Goal: Navigation & Orientation: Find specific page/section

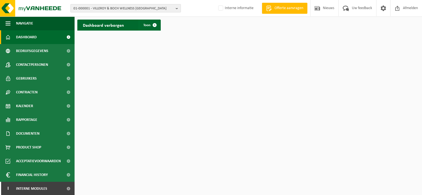
click at [124, 7] on span "01-000001 - VILLEROY & BOCH WELLNESS [GEOGRAPHIC_DATA]" at bounding box center [123, 8] width 100 height 8
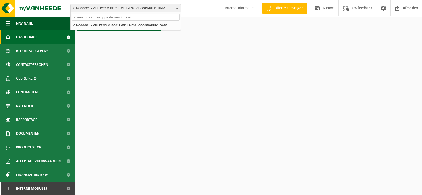
click at [91, 16] on input "text" at bounding box center [126, 17] width 108 height 7
paste input "01-078456"
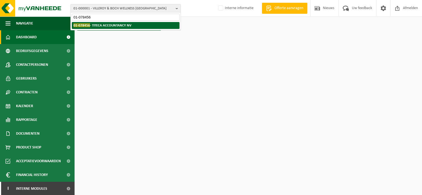
type input "01-078456"
click at [88, 24] on span "01-078456" at bounding box center [81, 25] width 17 height 4
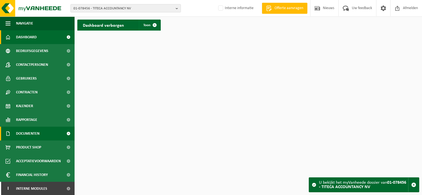
click at [23, 133] on span "Documenten" at bounding box center [27, 134] width 23 height 14
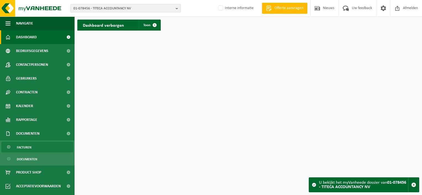
click at [23, 147] on span "Facturen" at bounding box center [24, 147] width 15 height 10
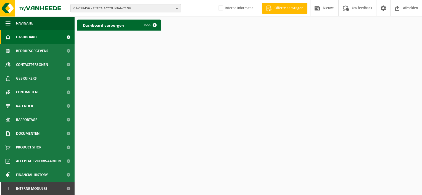
click at [114, 7] on span "01-078456 - TITECA ACCOUNTANCY NV" at bounding box center [123, 8] width 100 height 8
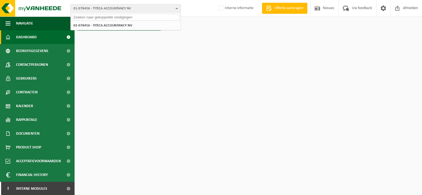
click at [105, 17] on input "text" at bounding box center [126, 17] width 108 height 7
paste input "10-995851"
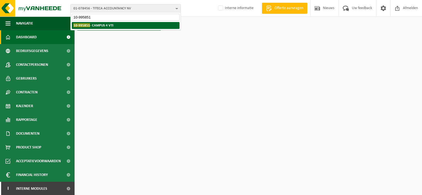
type input "10-995851"
click at [108, 26] on strong "10-995851 - CAMPUS 4 VTI" at bounding box center [93, 25] width 40 height 4
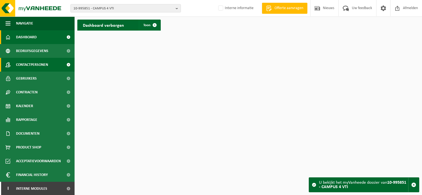
click at [35, 67] on span "Contactpersonen" at bounding box center [32, 65] width 32 height 14
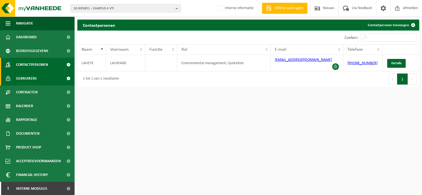
click at [35, 80] on span "Gebruikers" at bounding box center [26, 79] width 21 height 14
